Goal: Transaction & Acquisition: Obtain resource

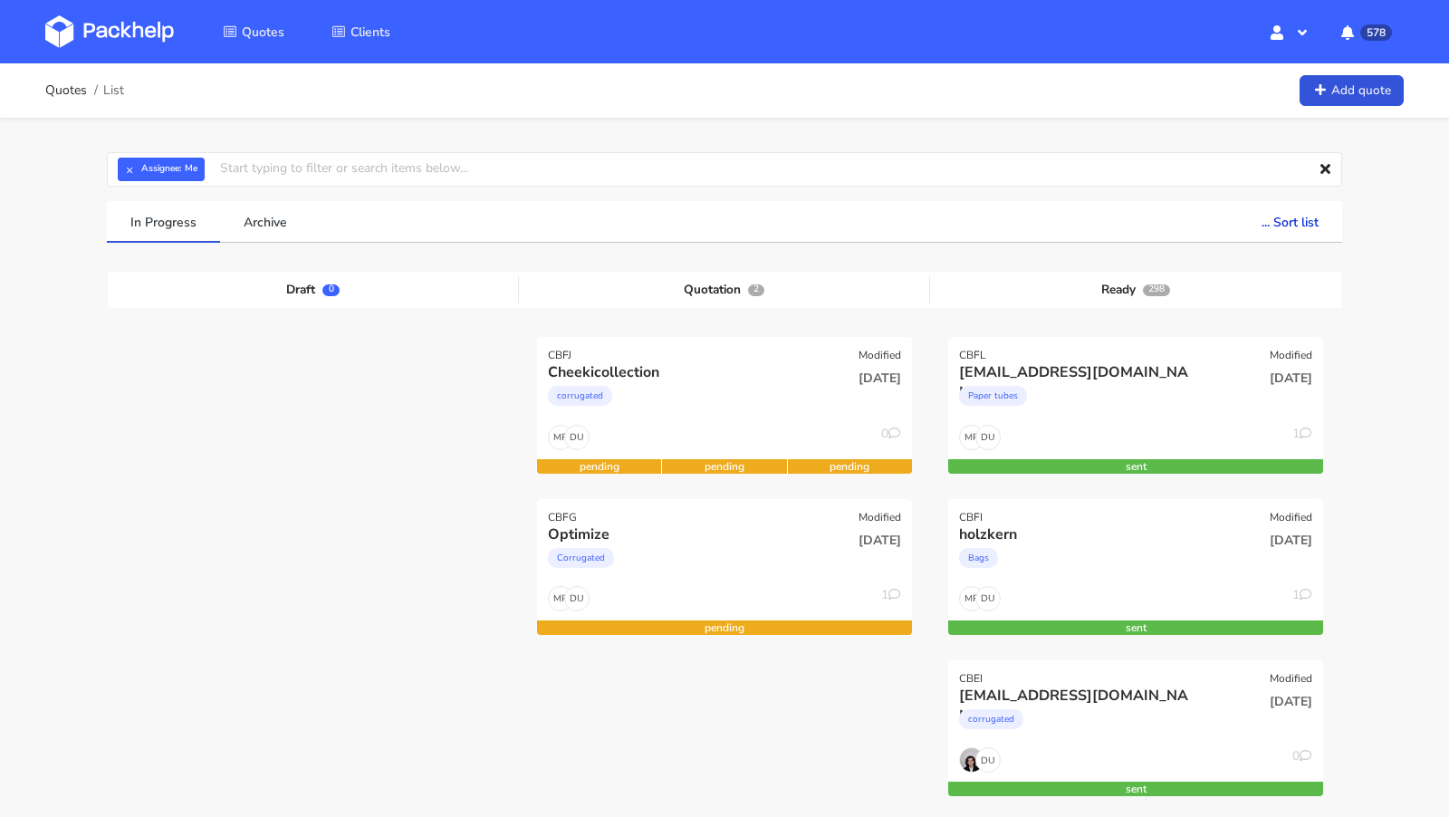
click at [122, 28] on img at bounding box center [109, 31] width 129 height 33
click at [133, 28] on img at bounding box center [109, 31] width 129 height 33
click at [114, 24] on img at bounding box center [109, 31] width 129 height 33
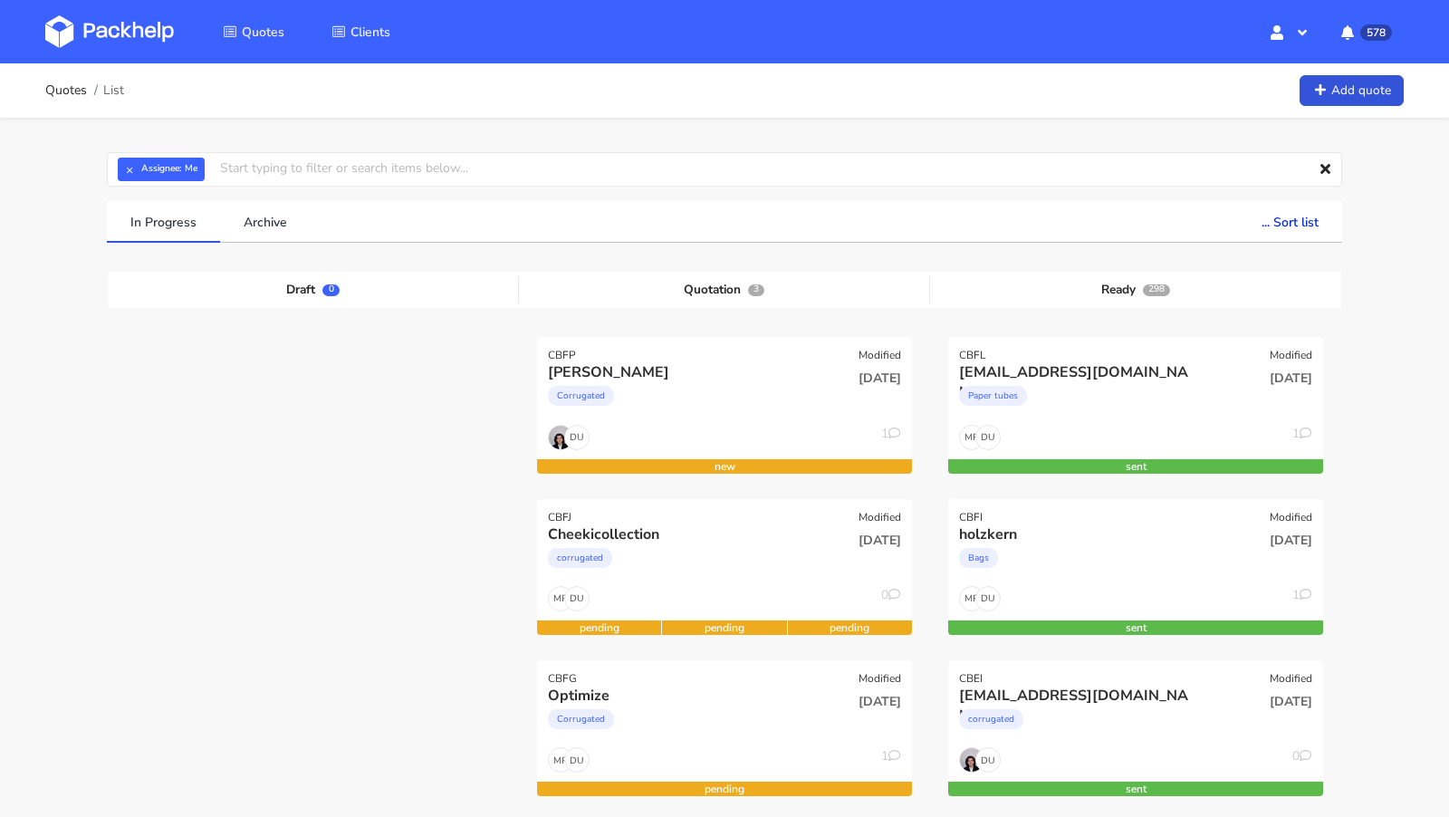
click at [1332, 101] on link "Add quote" at bounding box center [1352, 91] width 104 height 32
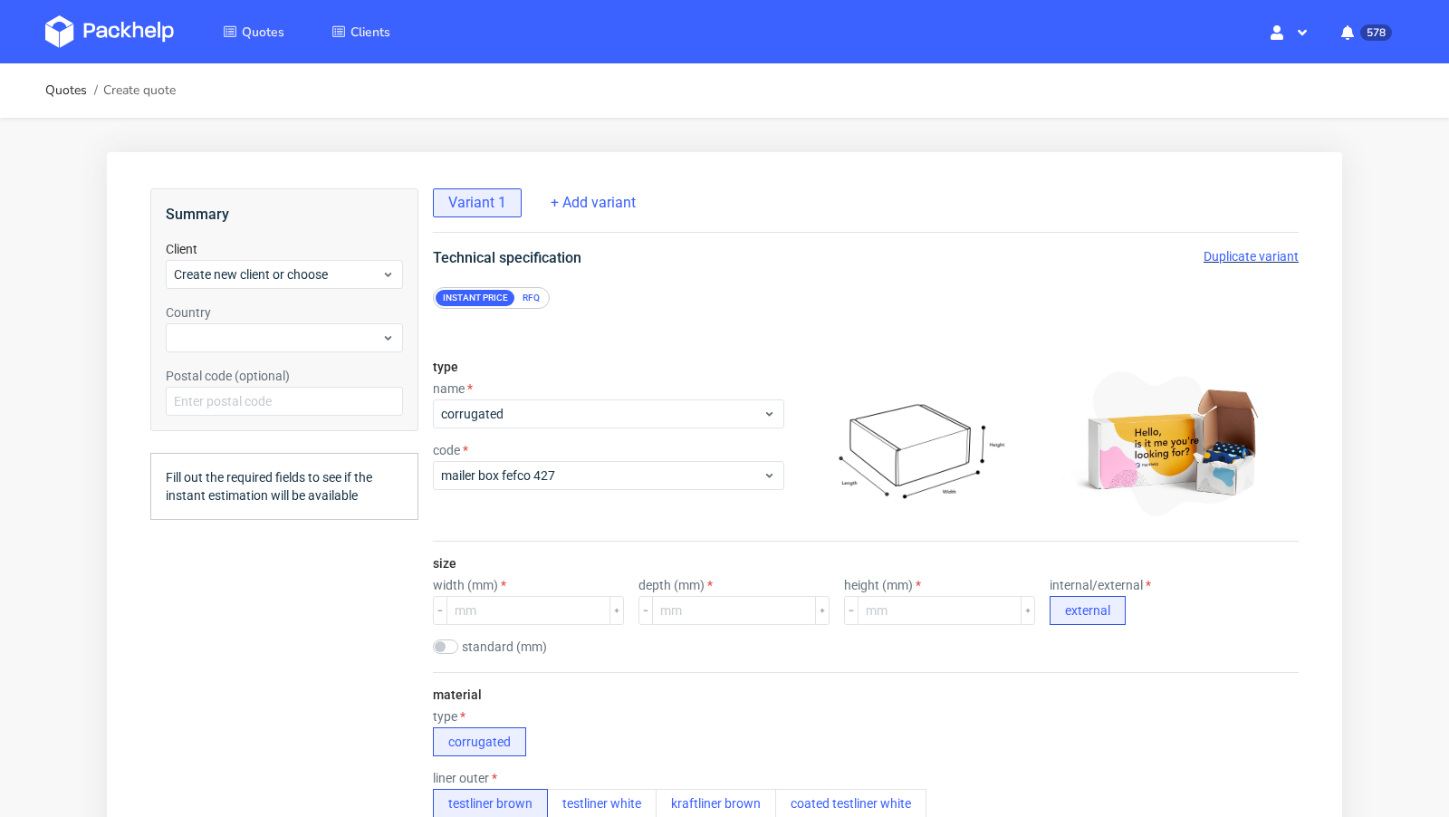
click at [538, 295] on div "RFQ" at bounding box center [531, 298] width 32 height 16
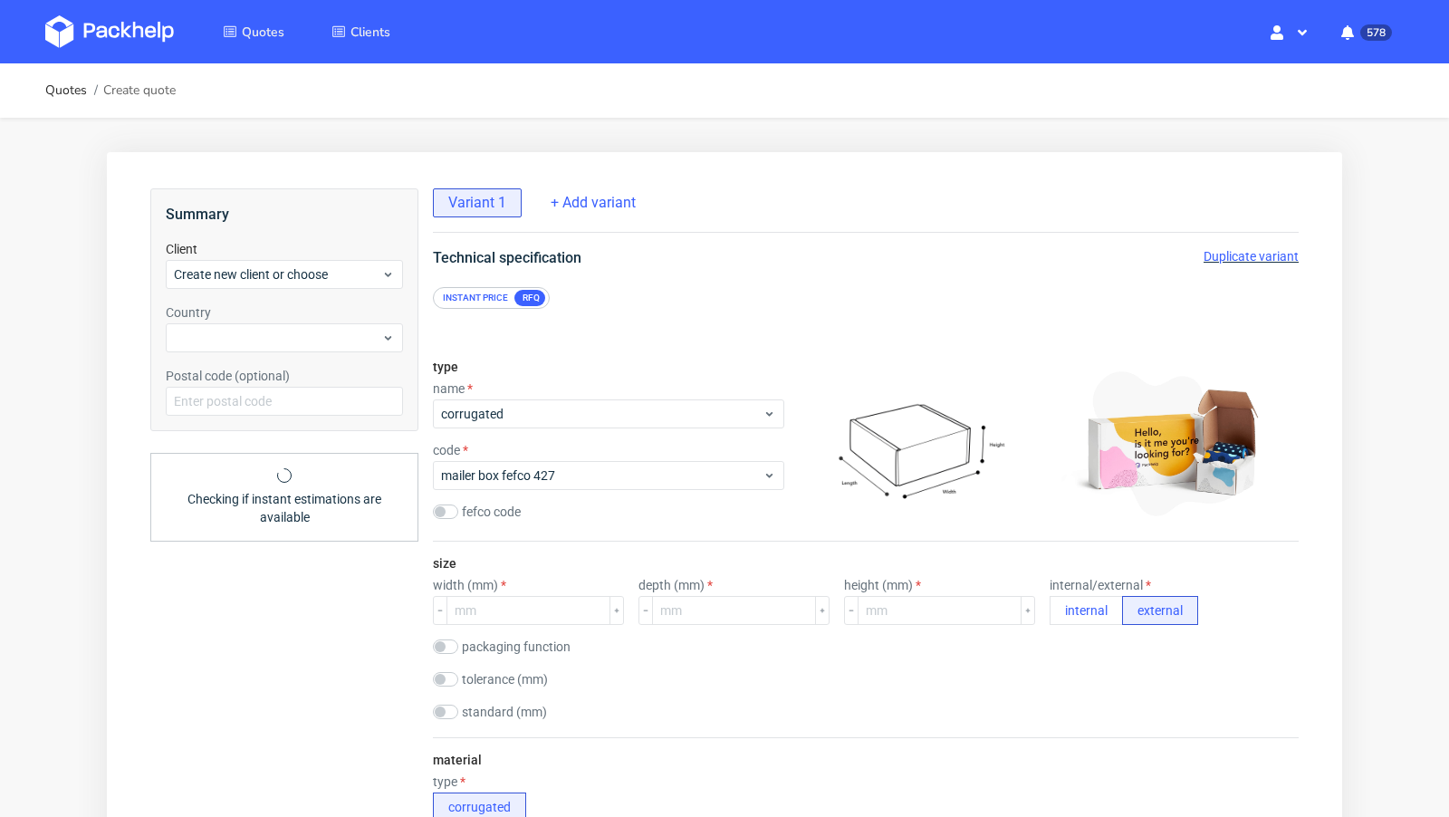
scroll to position [1, 0]
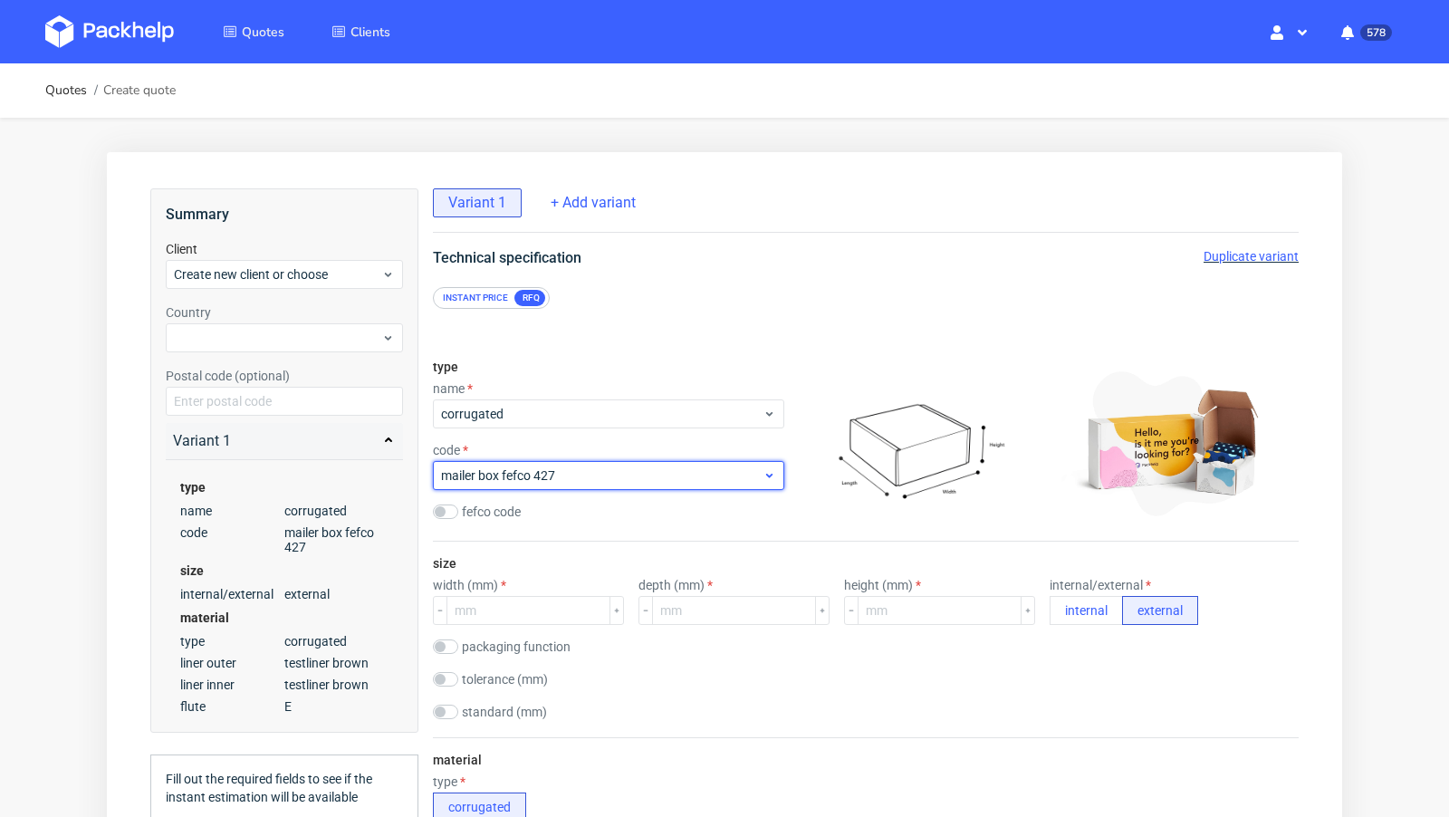
click at [560, 466] on span "mailer box fefco 427" at bounding box center [602, 475] width 322 height 18
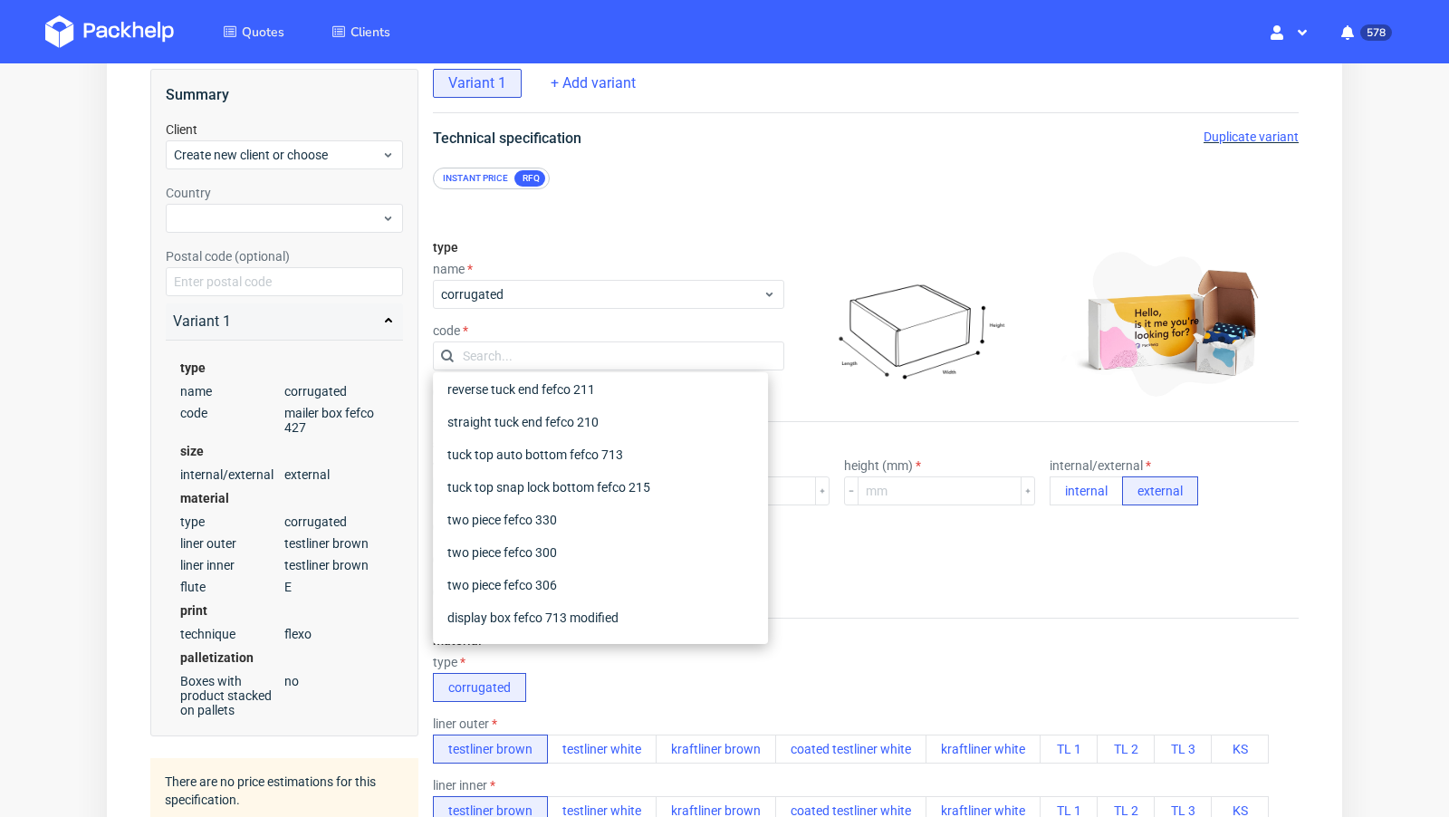
scroll to position [0, 0]
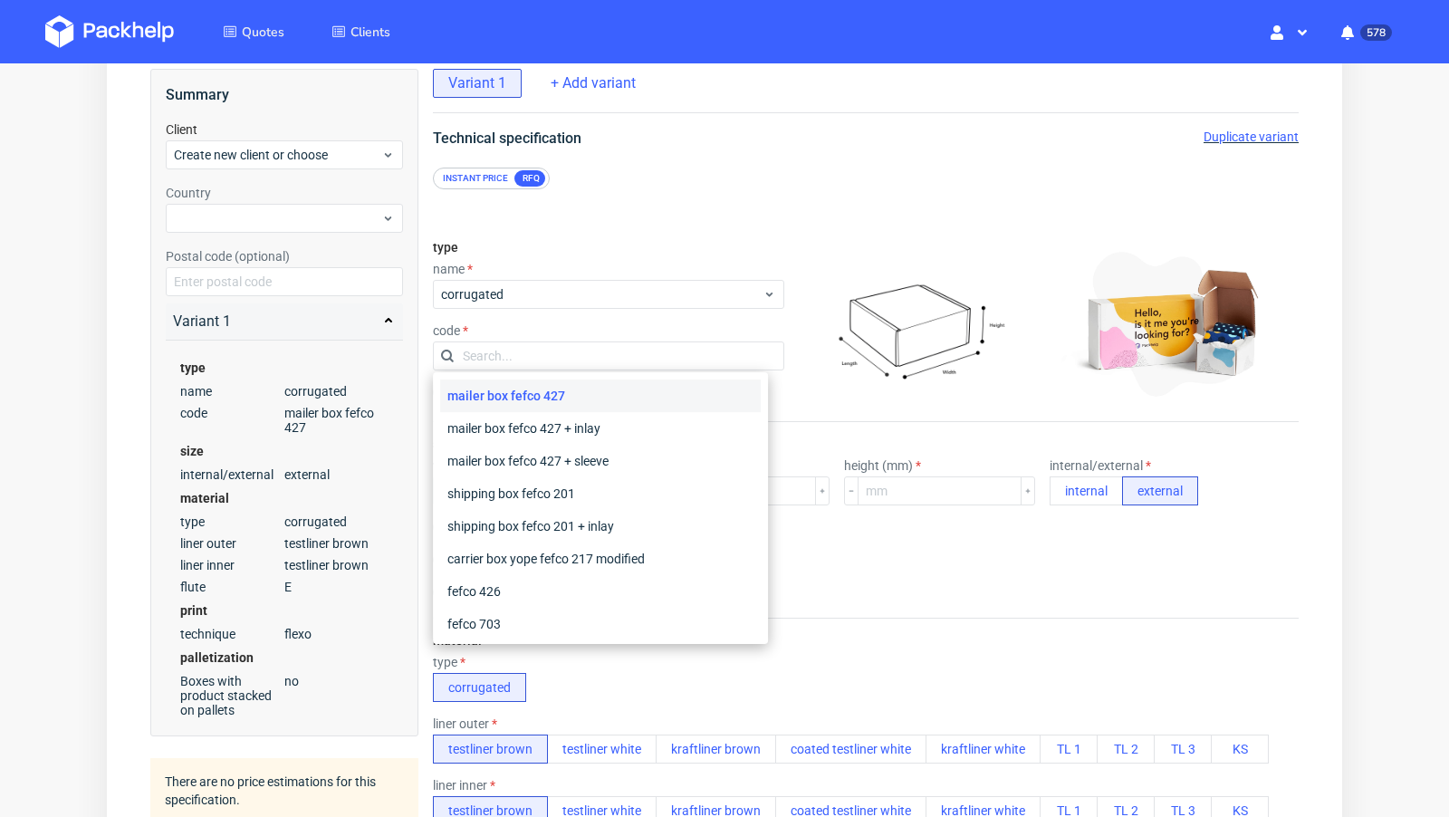
click at [639, 229] on div "type name corrugated code fefco code" at bounding box center [608, 324] width 351 height 196
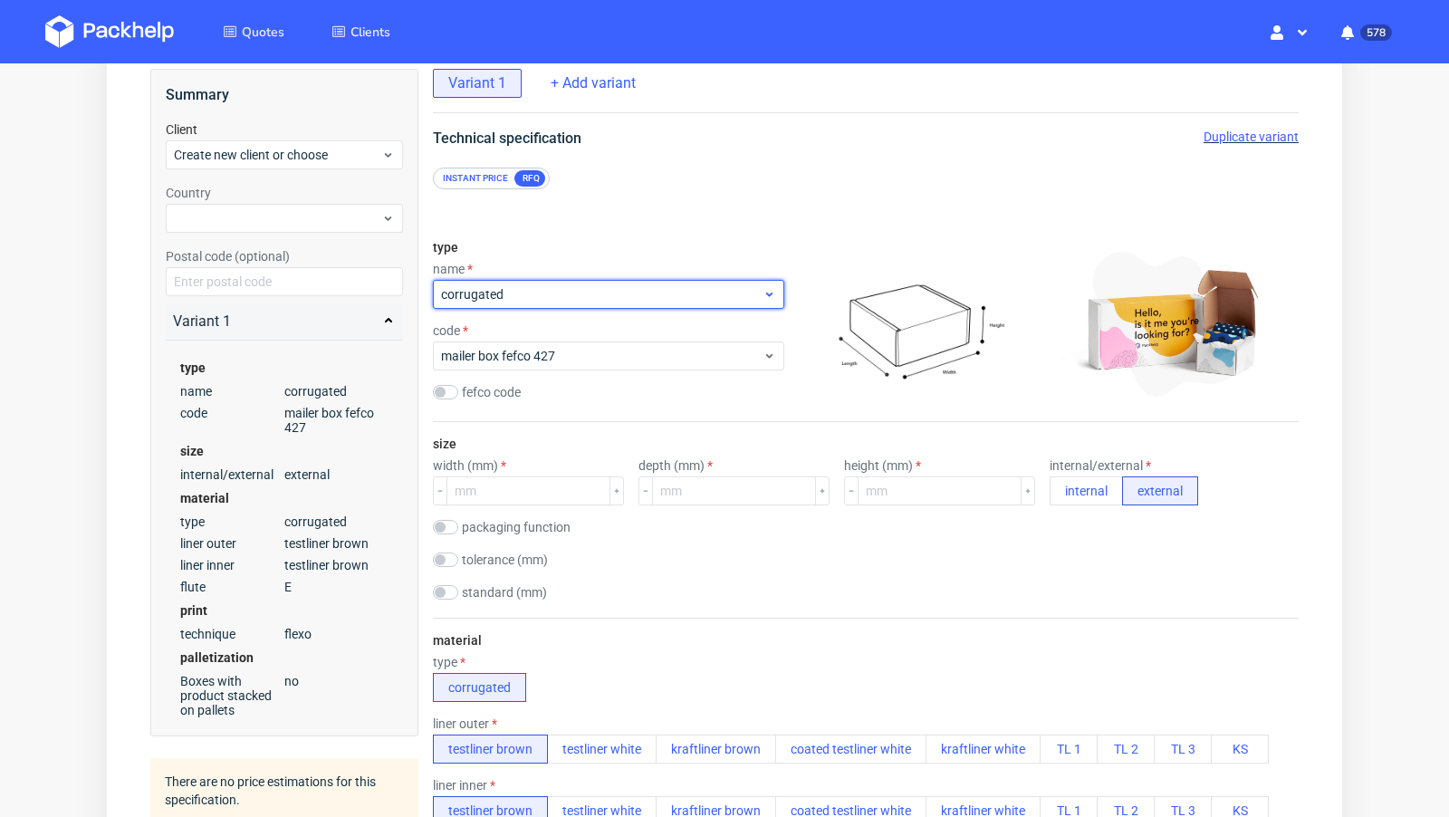
click at [492, 288] on span "corrugated" at bounding box center [602, 294] width 322 height 18
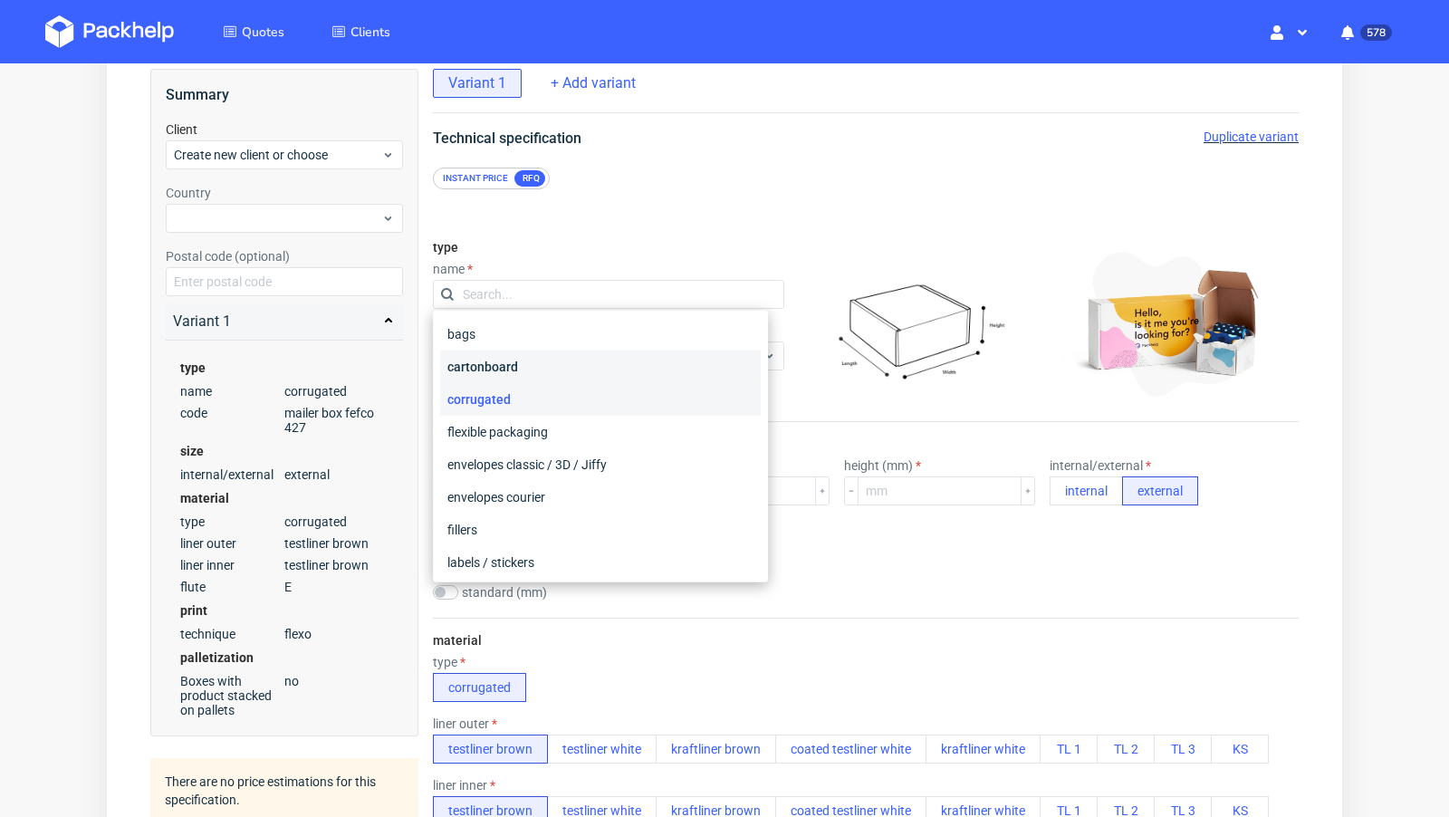
click at [501, 380] on div "cartonboard" at bounding box center [600, 367] width 321 height 33
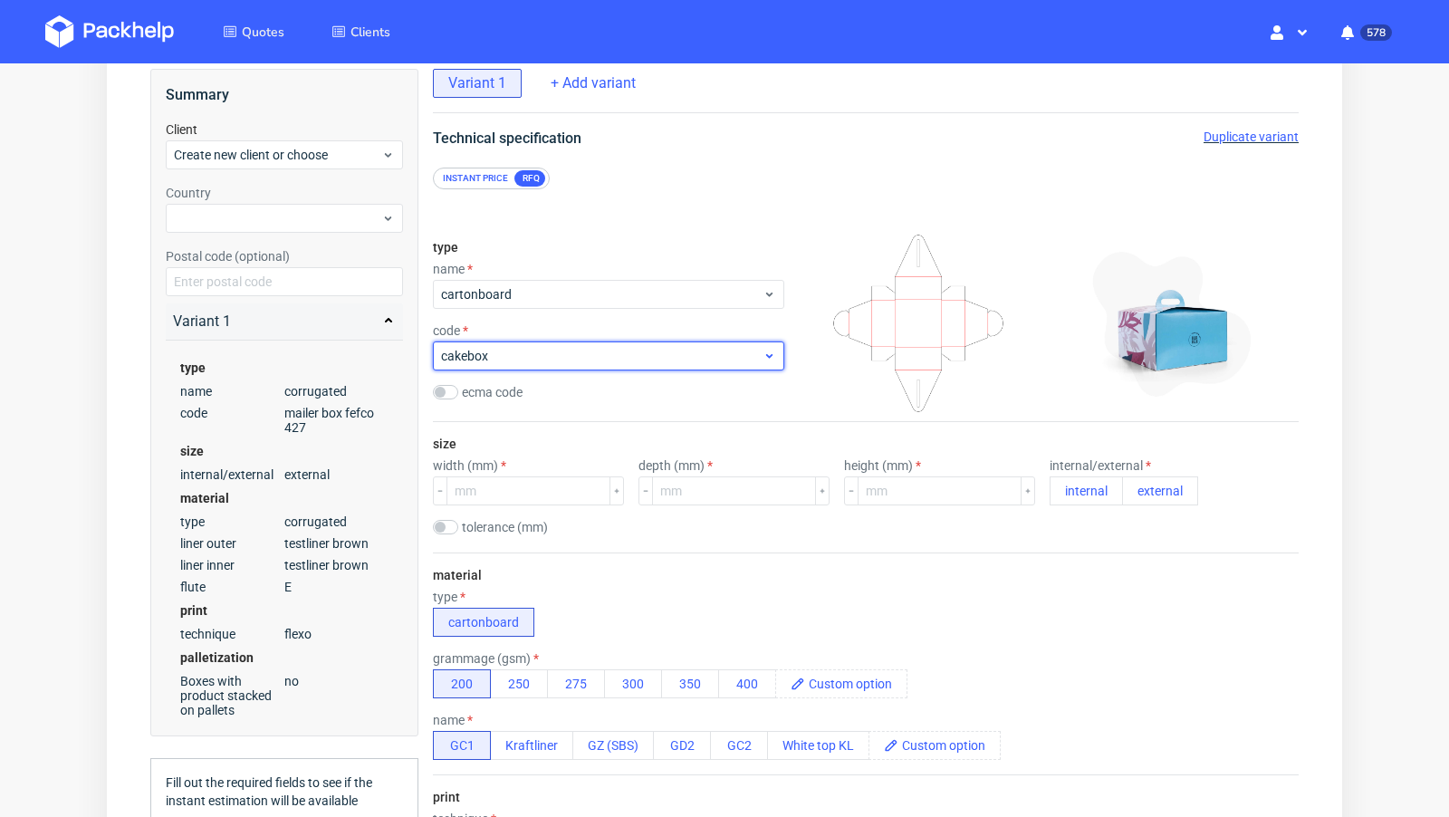
click at [487, 363] on span "cakebox" at bounding box center [602, 356] width 322 height 18
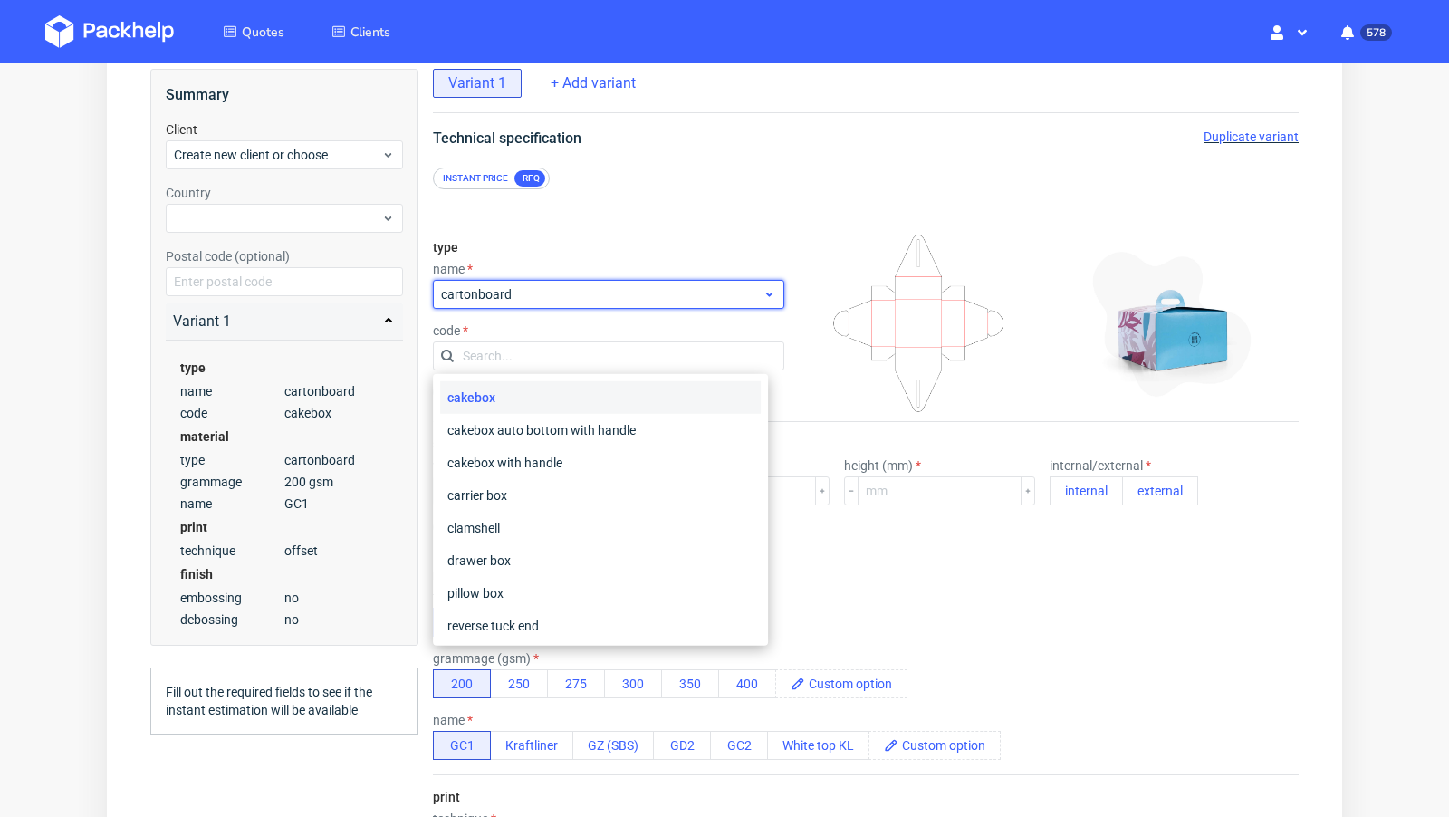
click at [522, 283] on div "cartonboard" at bounding box center [608, 294] width 351 height 29
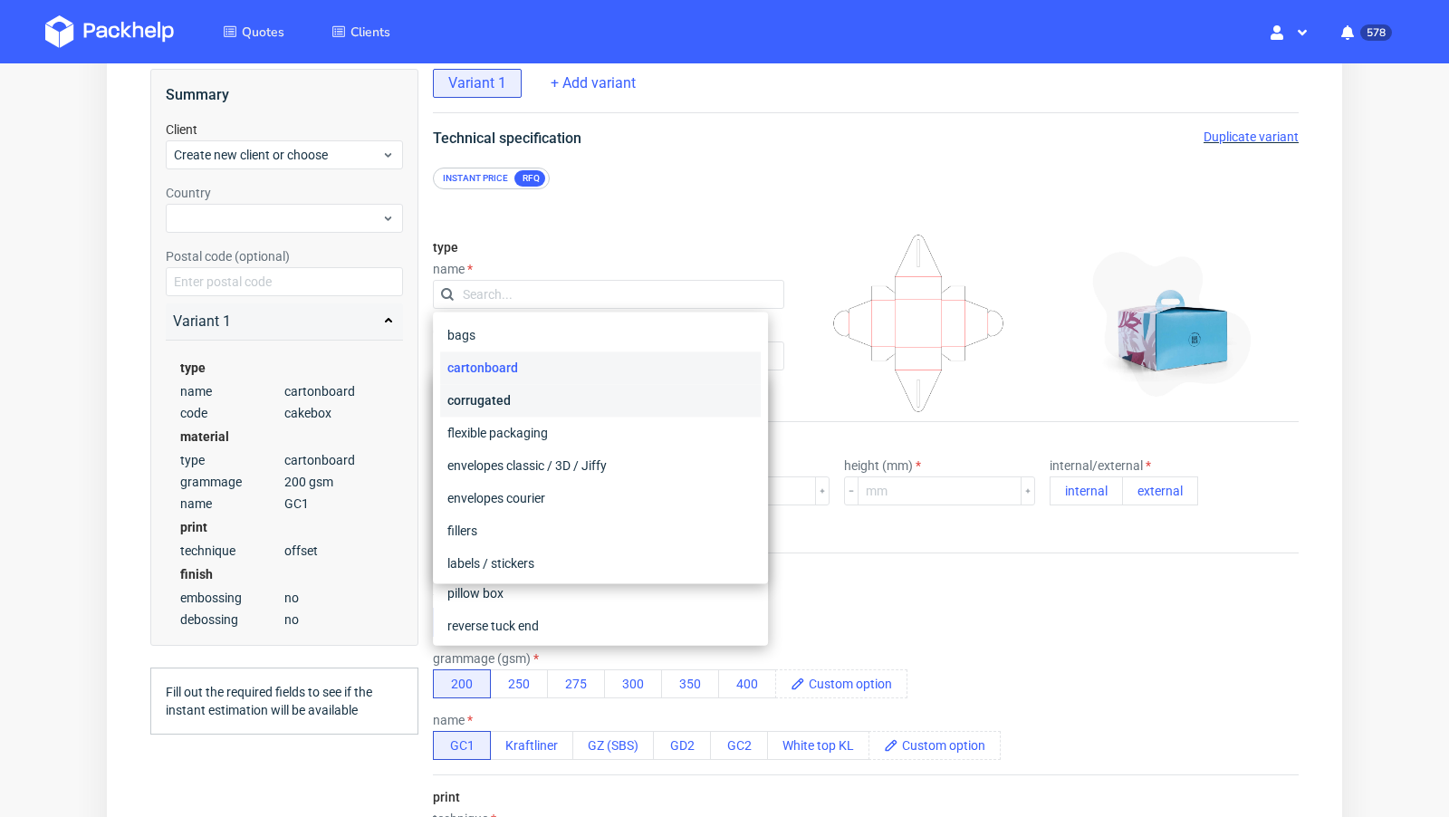
click at [504, 397] on div "corrugated" at bounding box center [600, 400] width 321 height 33
